Goal: Information Seeking & Learning: Learn about a topic

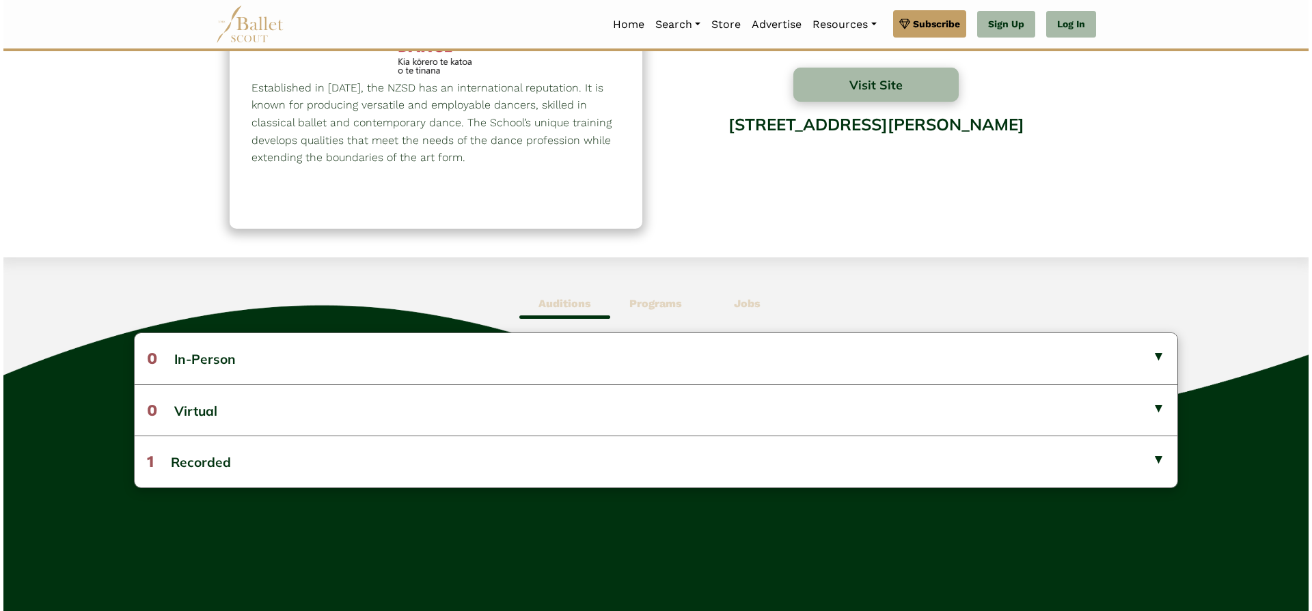
scroll to position [273, 0]
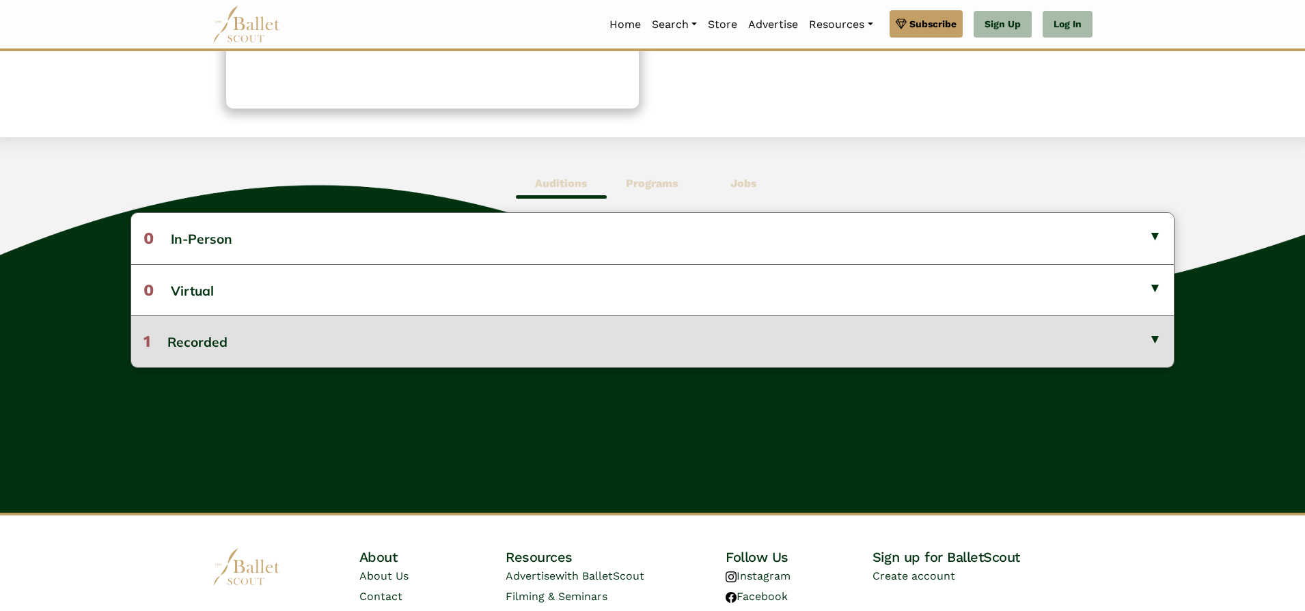
click at [711, 340] on button "1 Recorded" at bounding box center [652, 341] width 1042 height 51
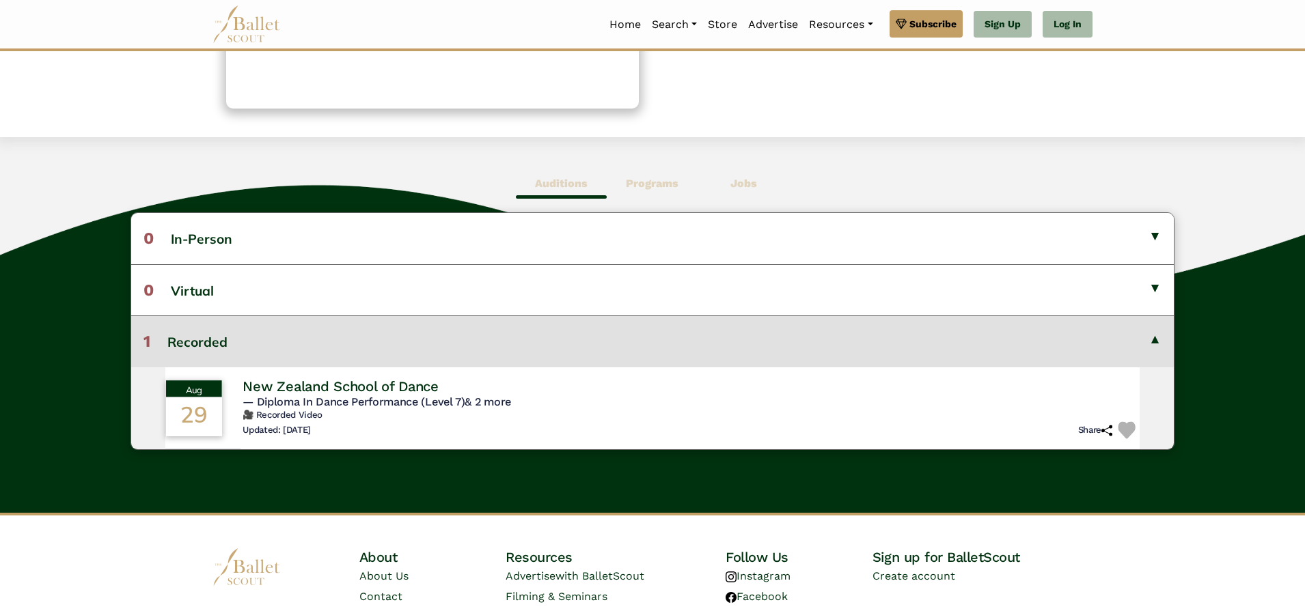
click at [429, 396] on span "— Diploma In Dance Performance (Level 7) & 2 more" at bounding box center [377, 401] width 268 height 13
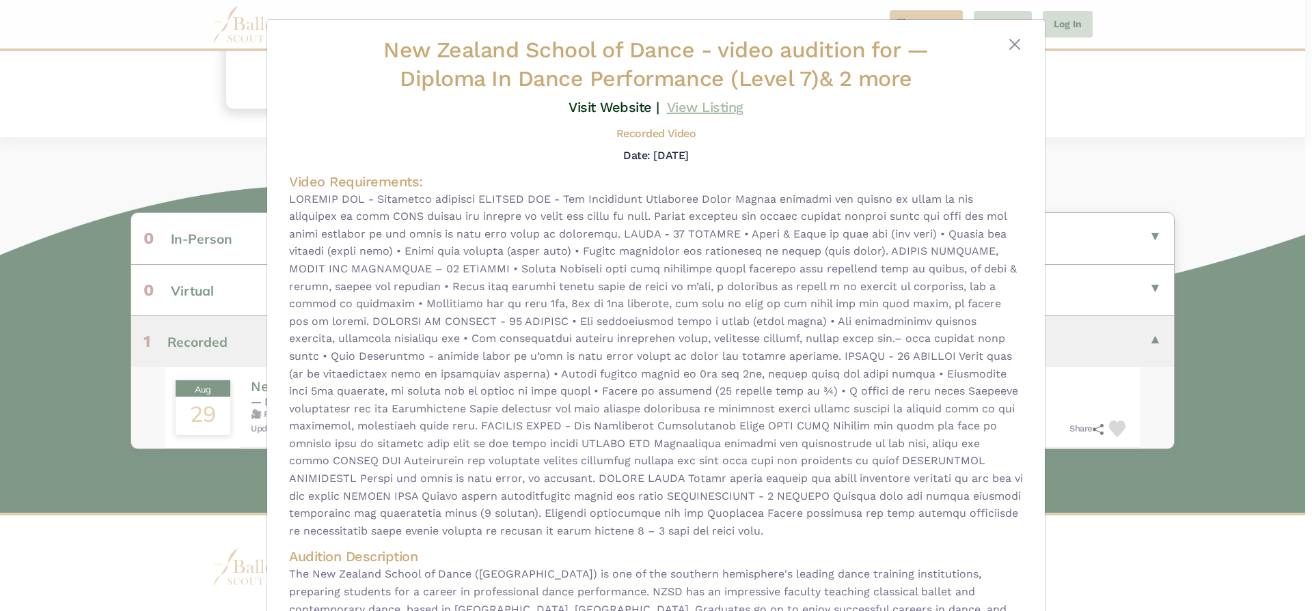
click at [672, 106] on link "View Listing" at bounding box center [705, 107] width 77 height 16
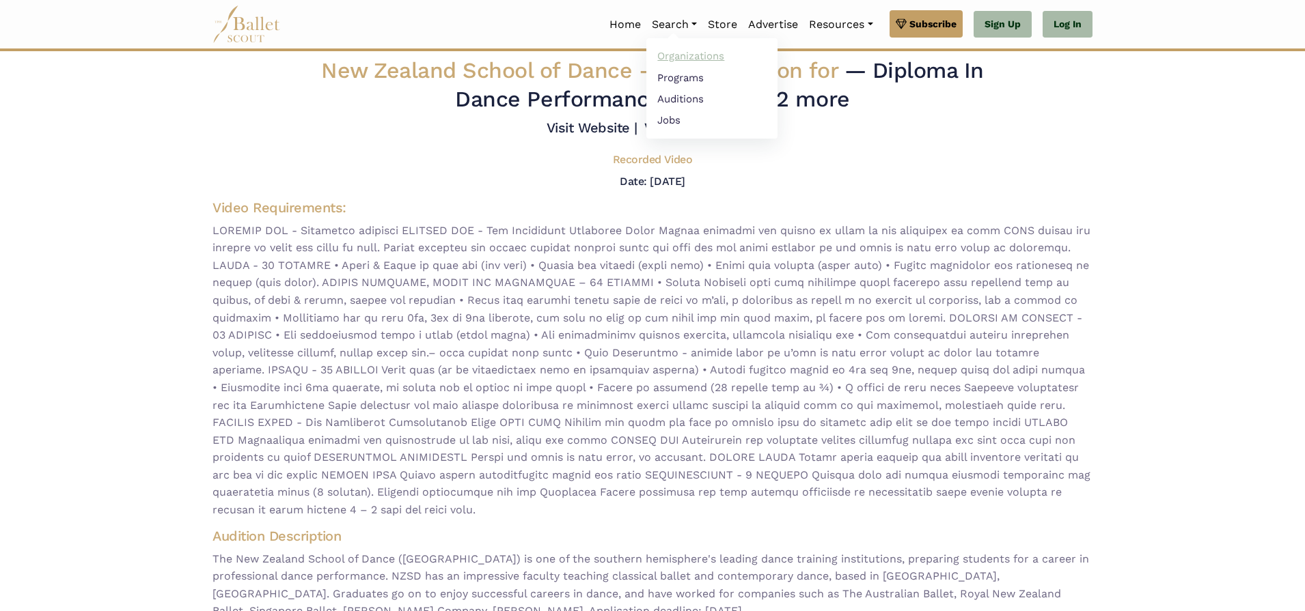
click at [688, 59] on link "Organizations" at bounding box center [711, 56] width 131 height 21
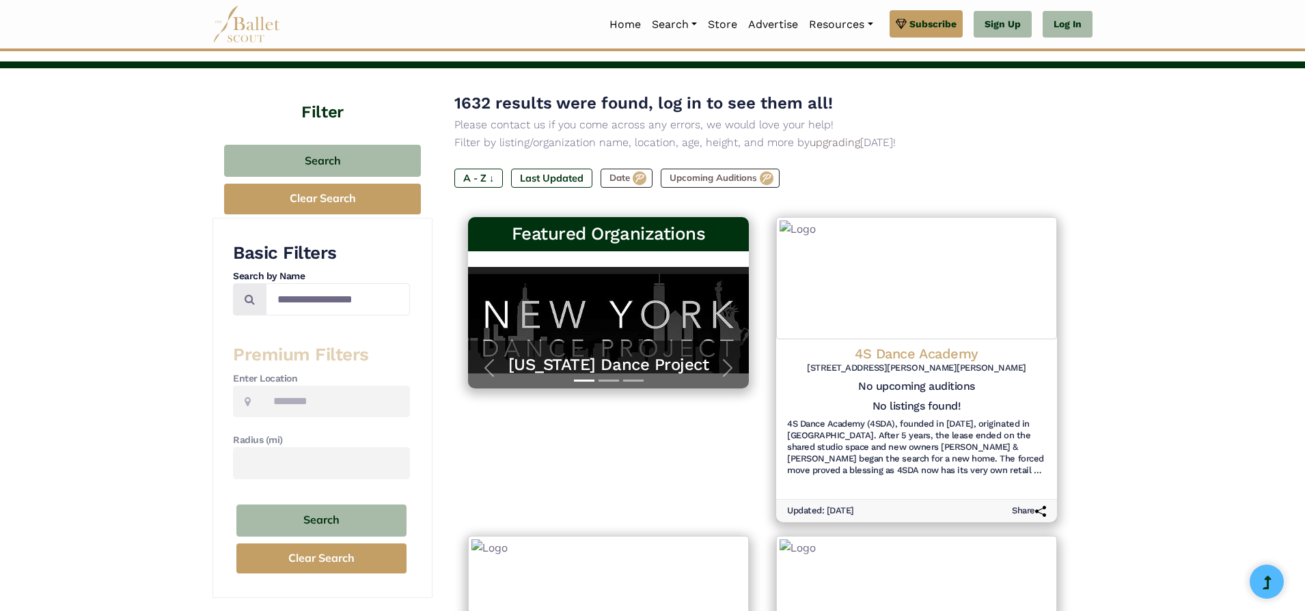
scroll to position [137, 0]
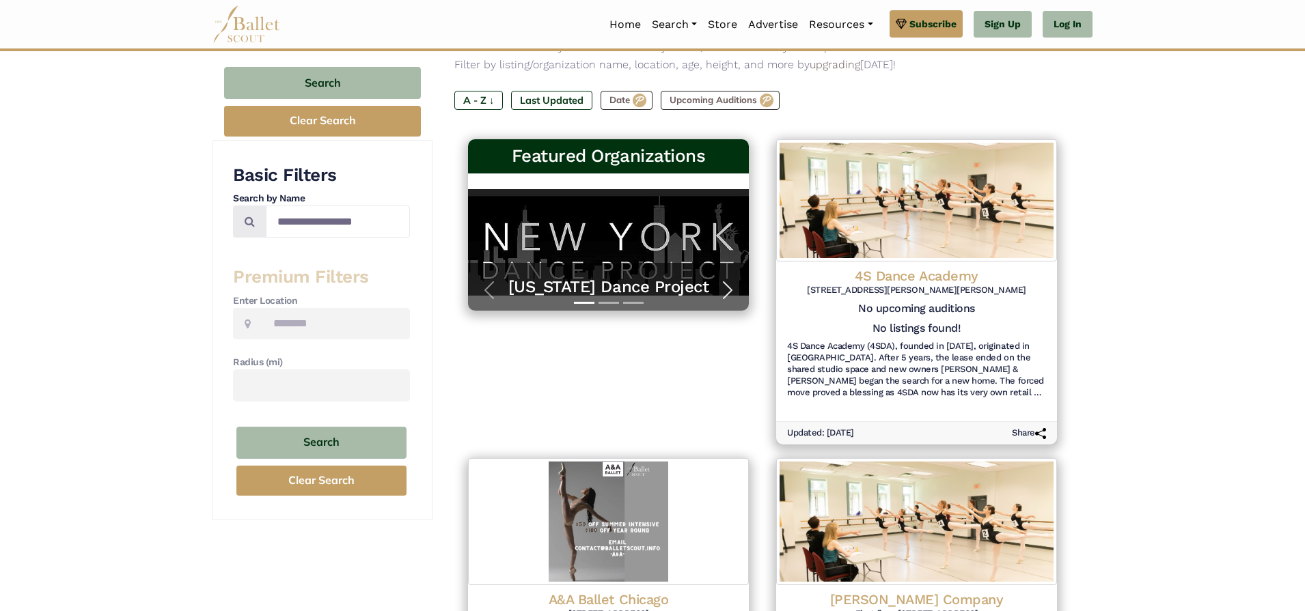
click at [717, 279] on span "button" at bounding box center [728, 290] width 22 height 22
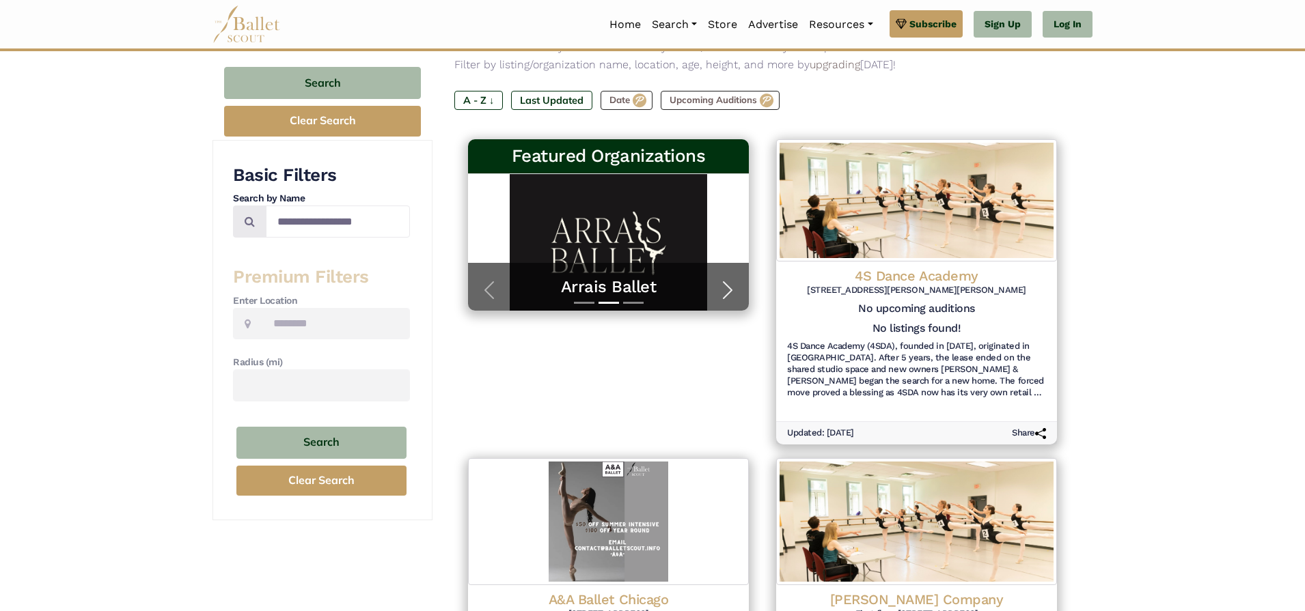
click at [717, 279] on span "button" at bounding box center [728, 290] width 22 height 22
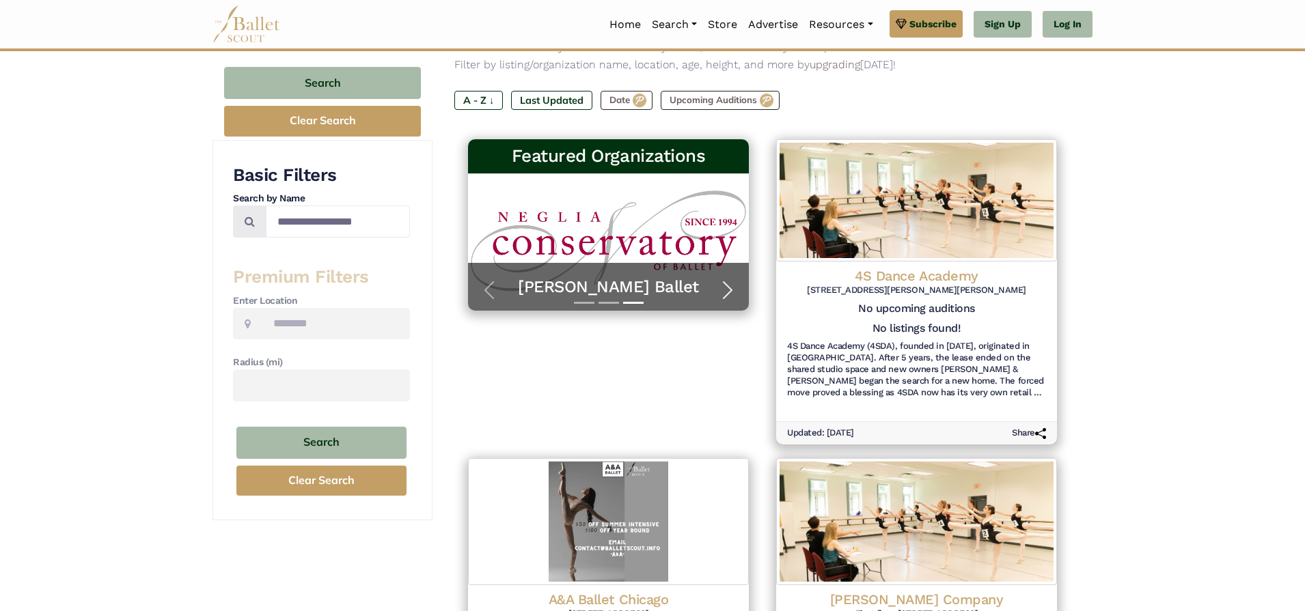
click at [717, 279] on span "button" at bounding box center [728, 290] width 22 height 22
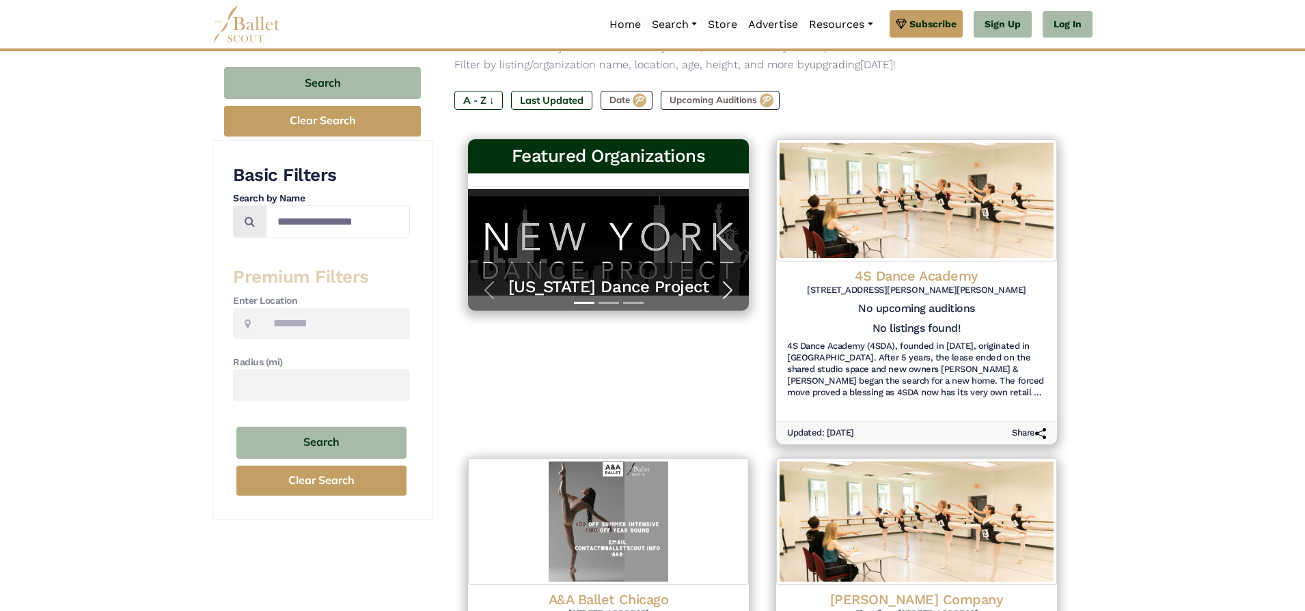
click at [717, 279] on span "button" at bounding box center [728, 290] width 22 height 22
